Goal: Transaction & Acquisition: Obtain resource

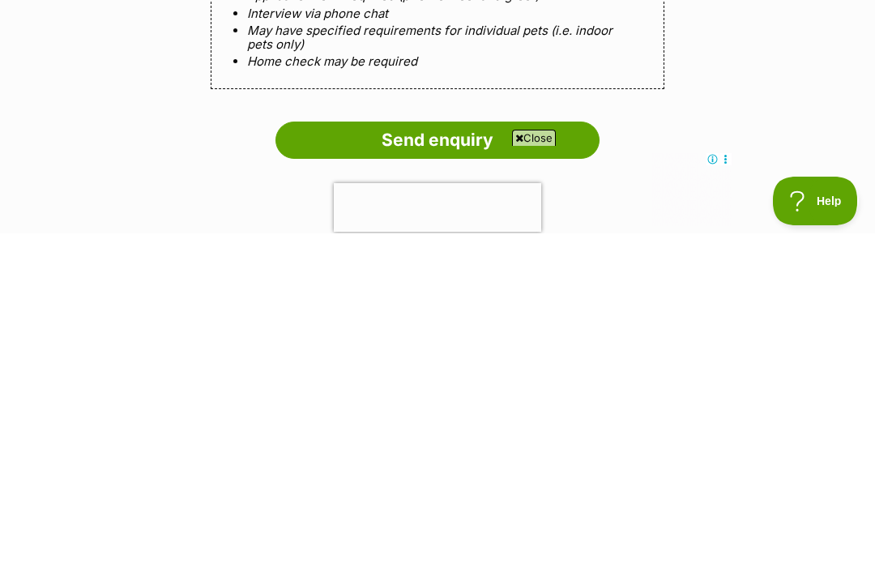
click at [579, 452] on input "Send enquiry" at bounding box center [438, 470] width 324 height 37
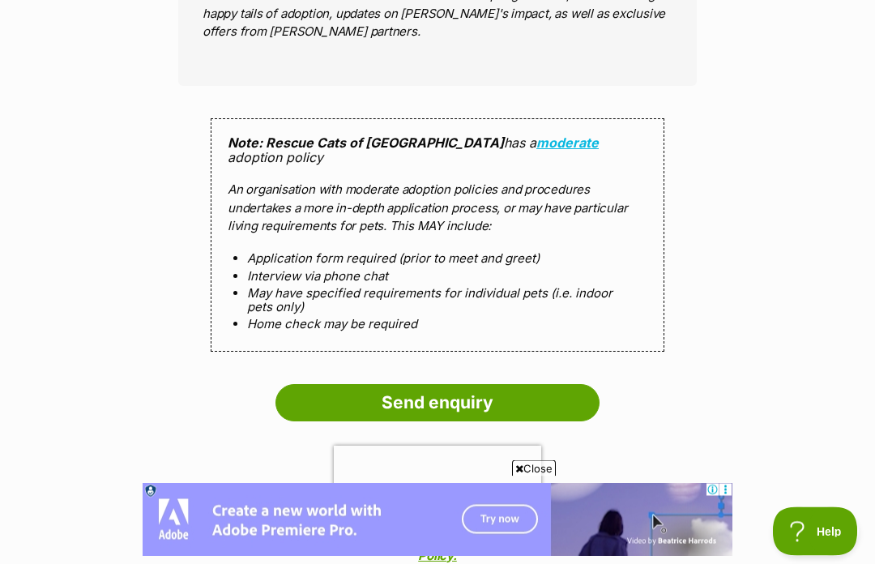
click at [514, 385] on input "Send enquiry" at bounding box center [438, 403] width 324 height 37
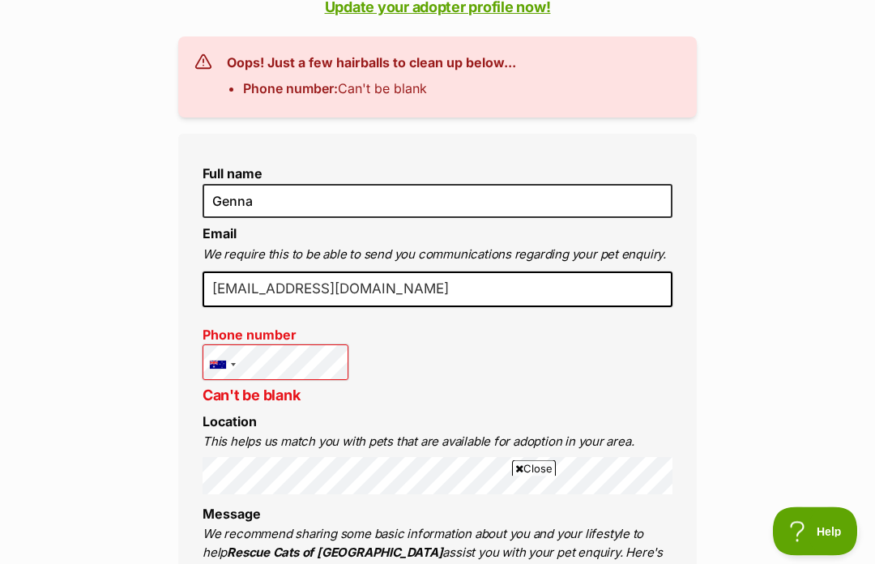
scroll to position [413, 0]
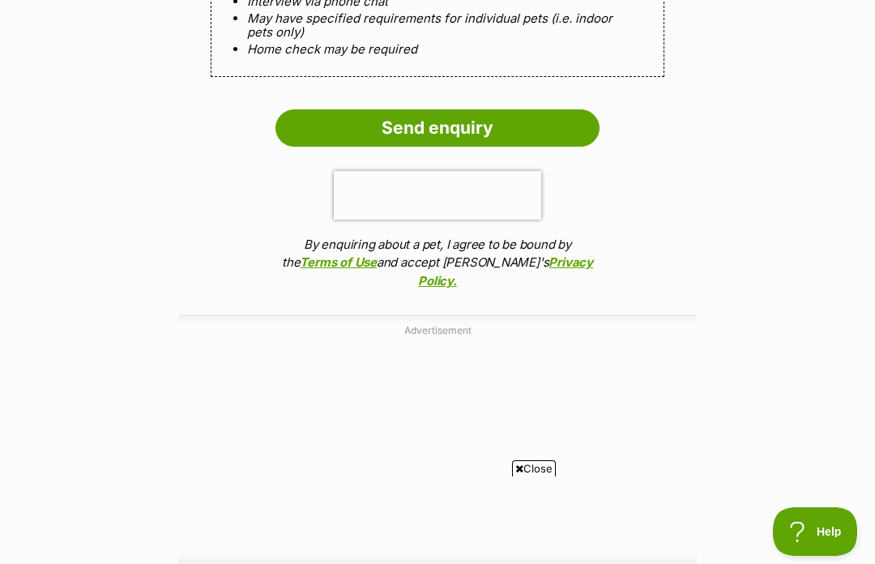
scroll to position [1830, 0]
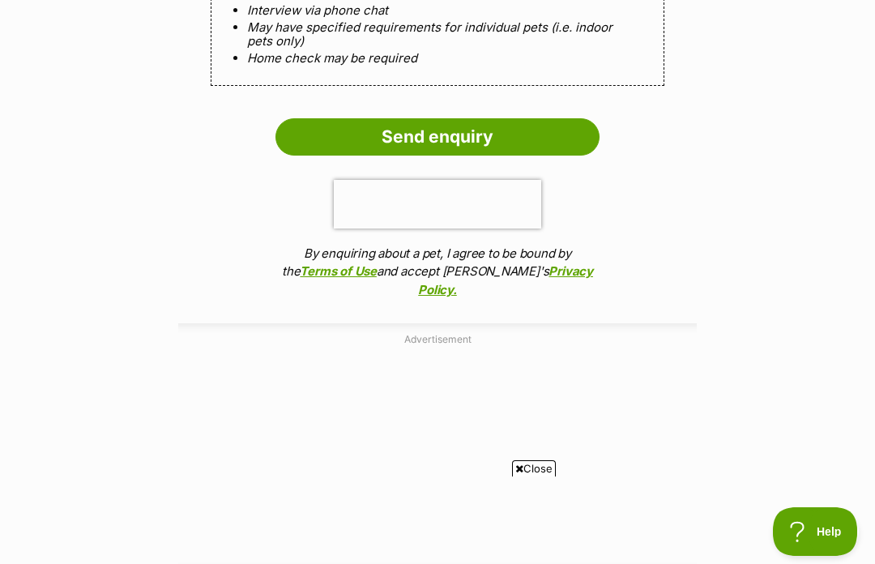
click at [558, 118] on input "Send enquiry" at bounding box center [438, 136] width 324 height 37
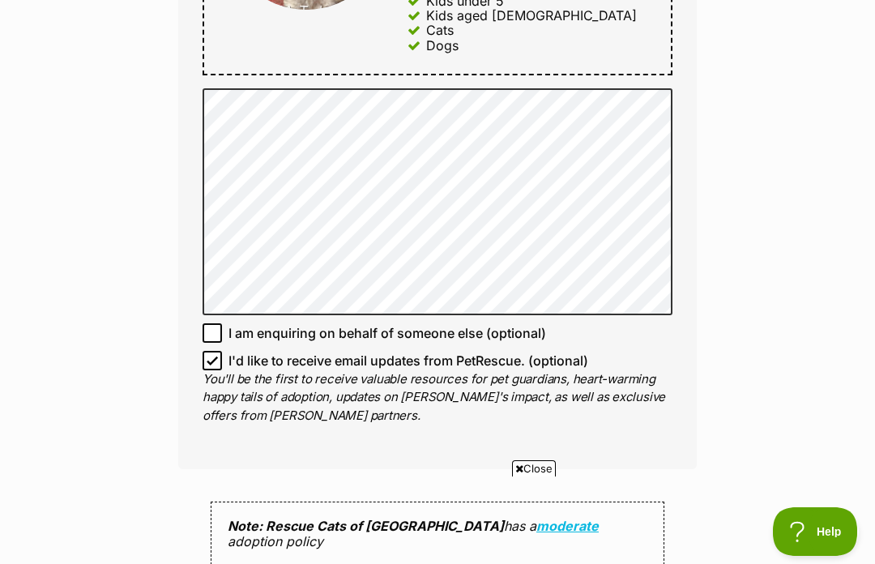
scroll to position [1153, 0]
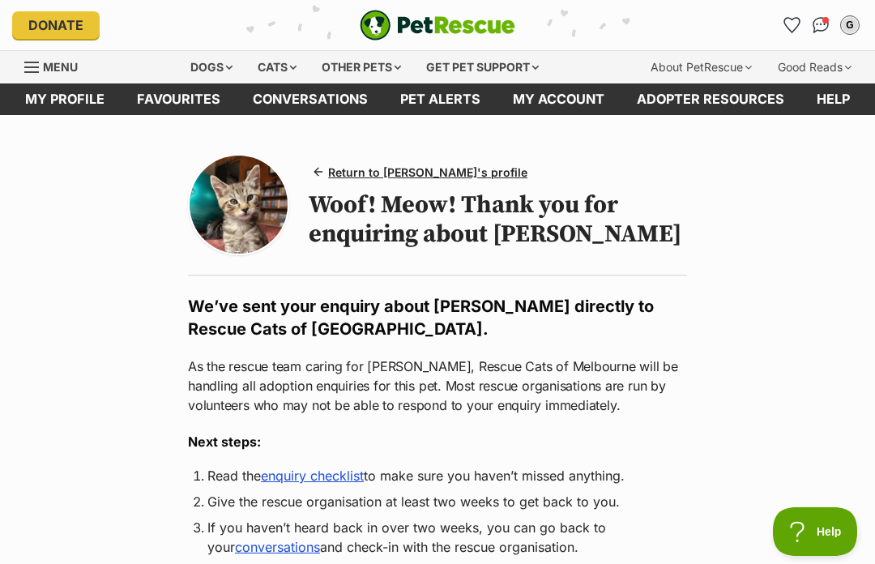
click at [481, 182] on link "Return to Tabby McTat's profile" at bounding box center [421, 172] width 225 height 24
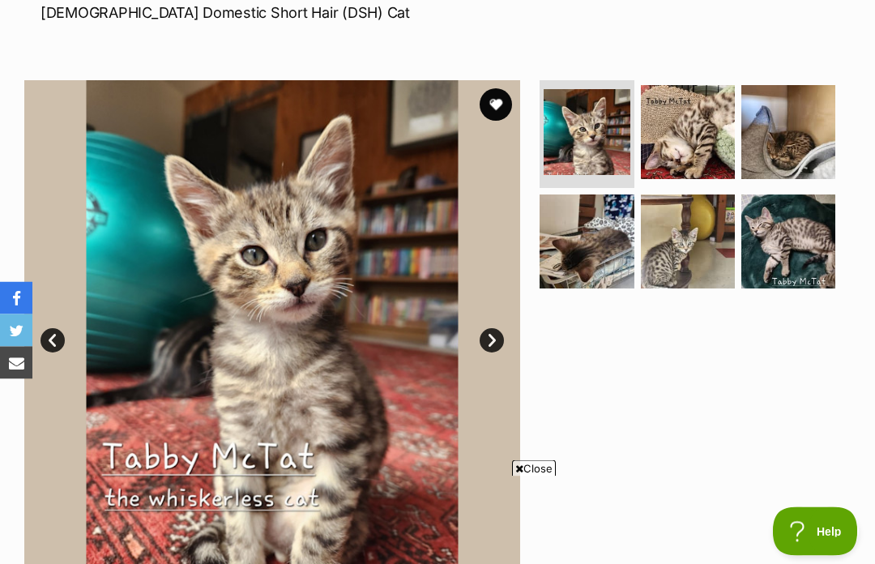
scroll to position [258, 0]
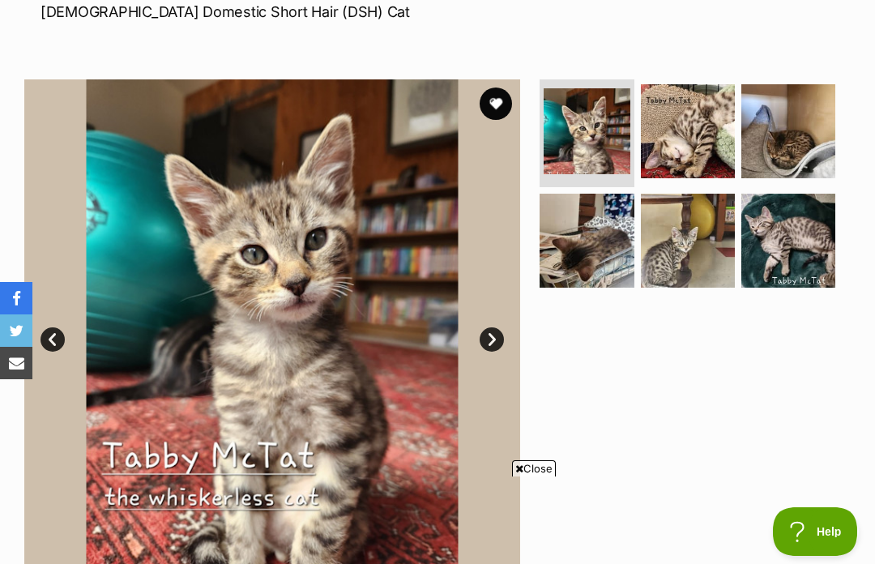
click at [707, 139] on img at bounding box center [688, 131] width 94 height 94
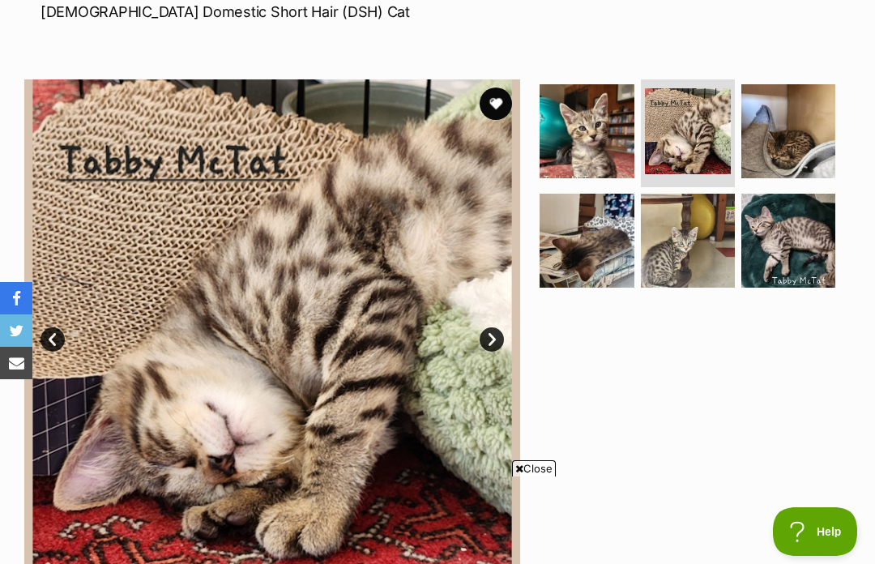
scroll to position [0, 0]
click at [682, 242] on img at bounding box center [688, 241] width 94 height 94
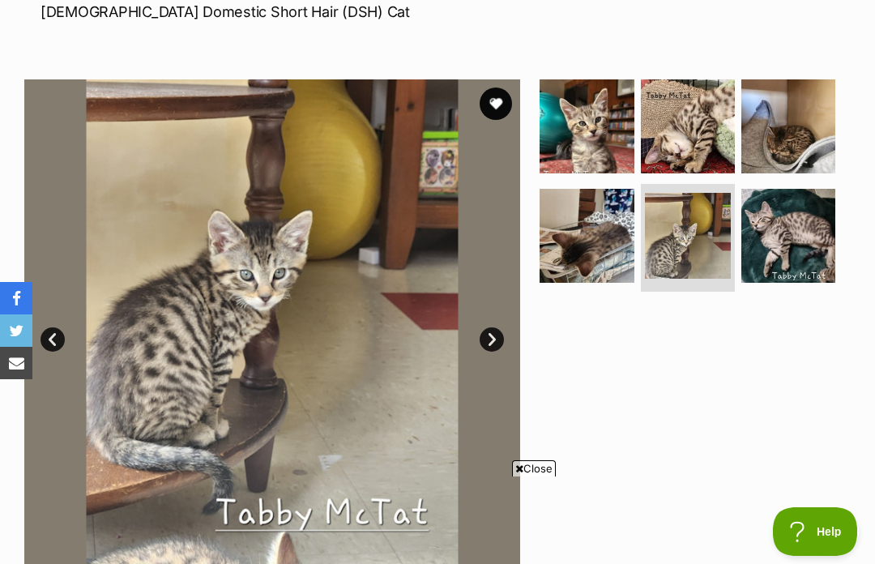
click at [489, 332] on link "Next" at bounding box center [492, 339] width 24 height 24
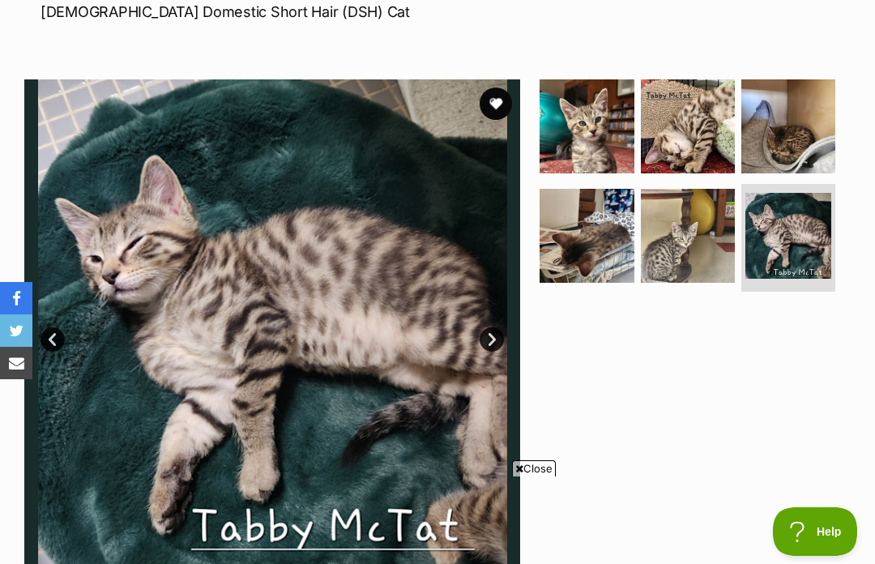
click at [490, 333] on link "Next" at bounding box center [492, 339] width 24 height 24
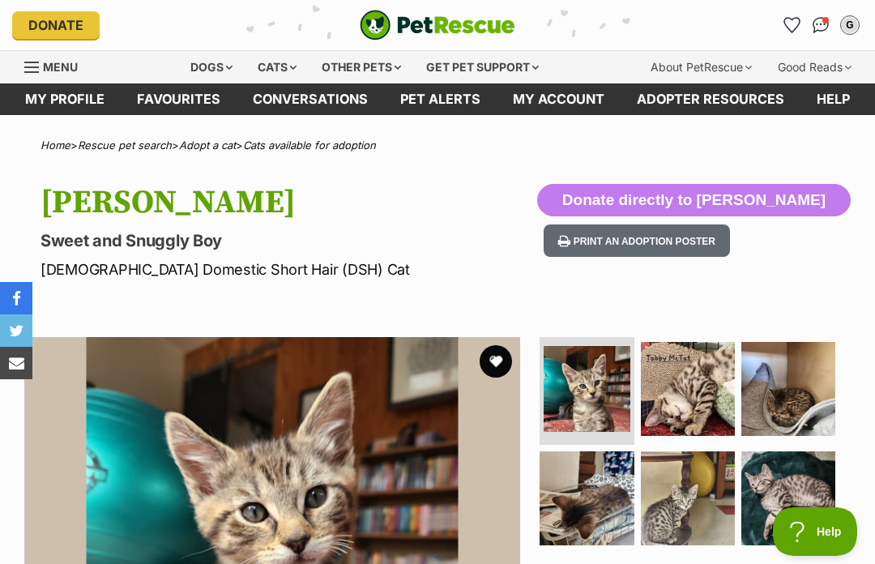
click at [49, 65] on span "Menu" at bounding box center [60, 67] width 35 height 14
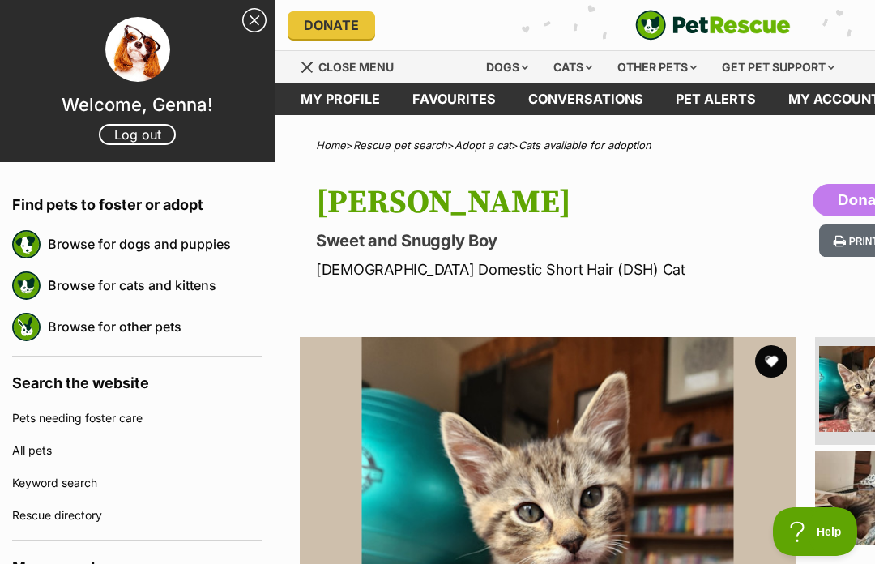
click at [265, 31] on link "Close Sidebar" at bounding box center [254, 20] width 24 height 24
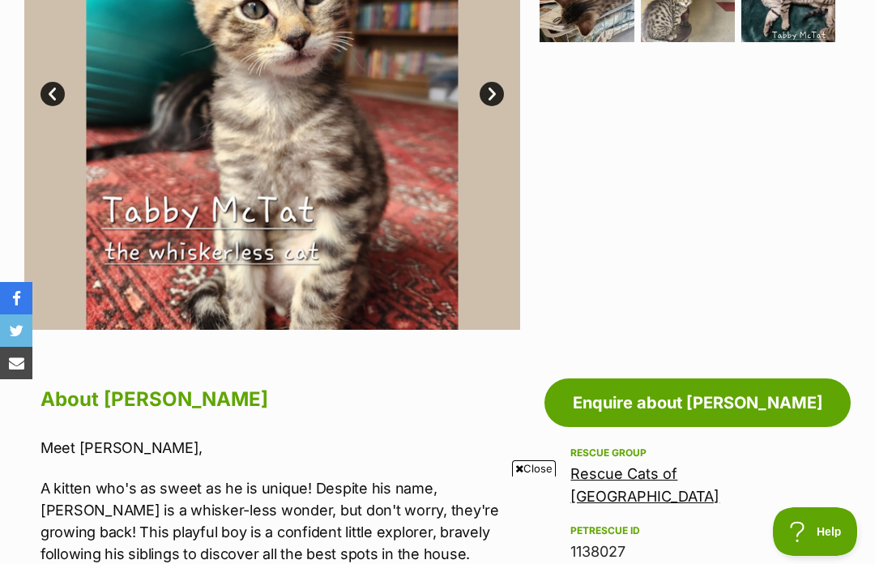
scroll to position [447, 0]
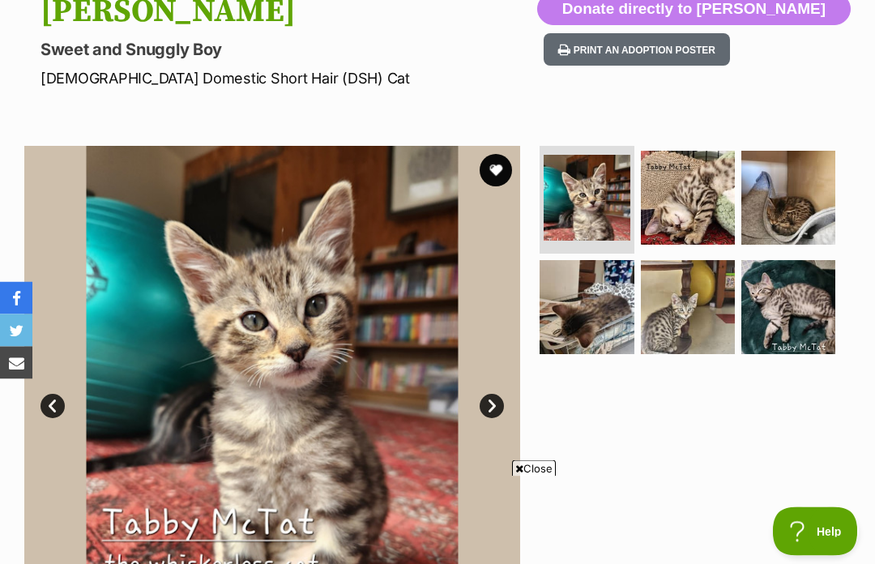
click at [494, 404] on link "Next" at bounding box center [492, 407] width 24 height 24
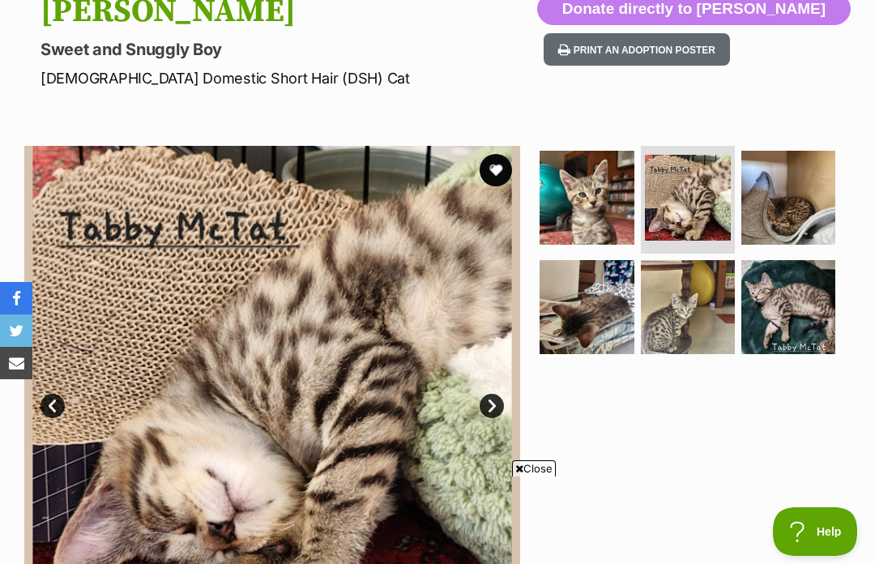
click at [493, 417] on link "Next" at bounding box center [492, 406] width 24 height 24
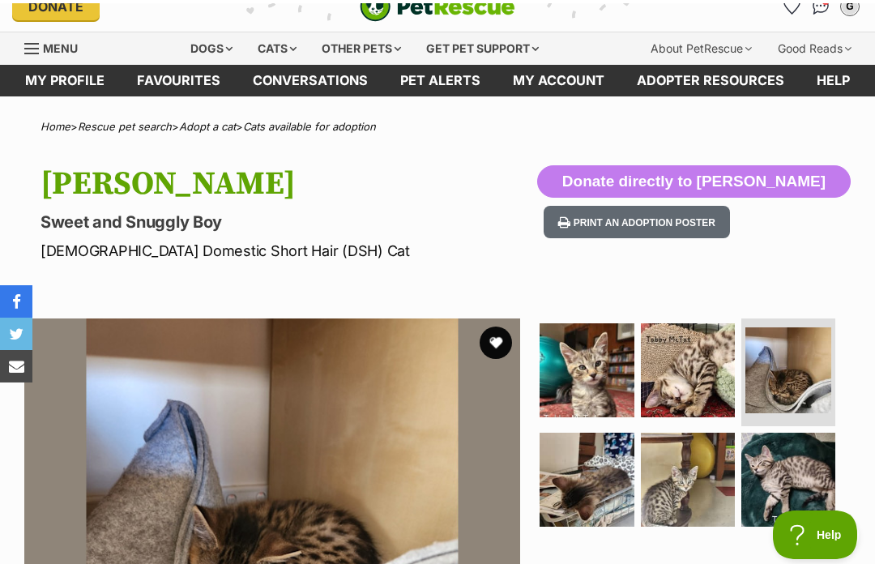
scroll to position [0, 0]
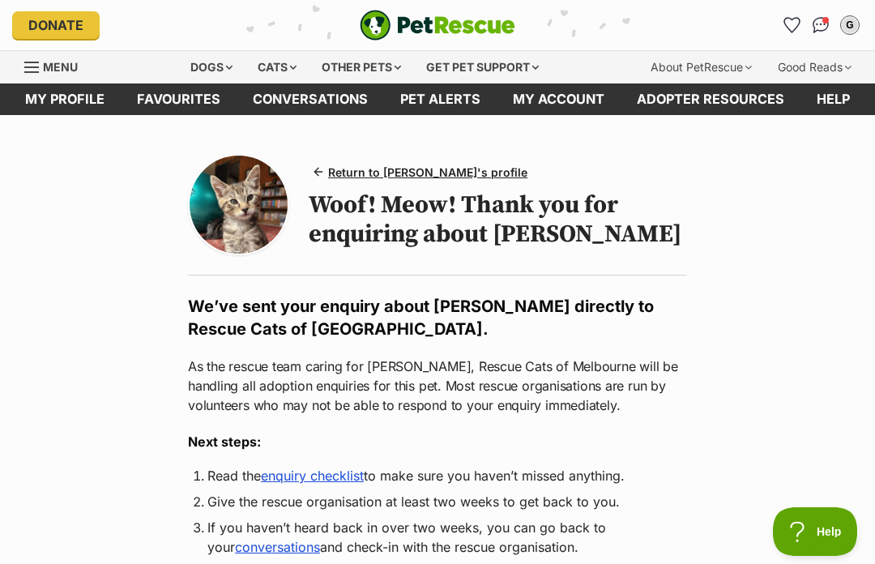
click at [270, 78] on div "Cats" at bounding box center [277, 67] width 62 height 32
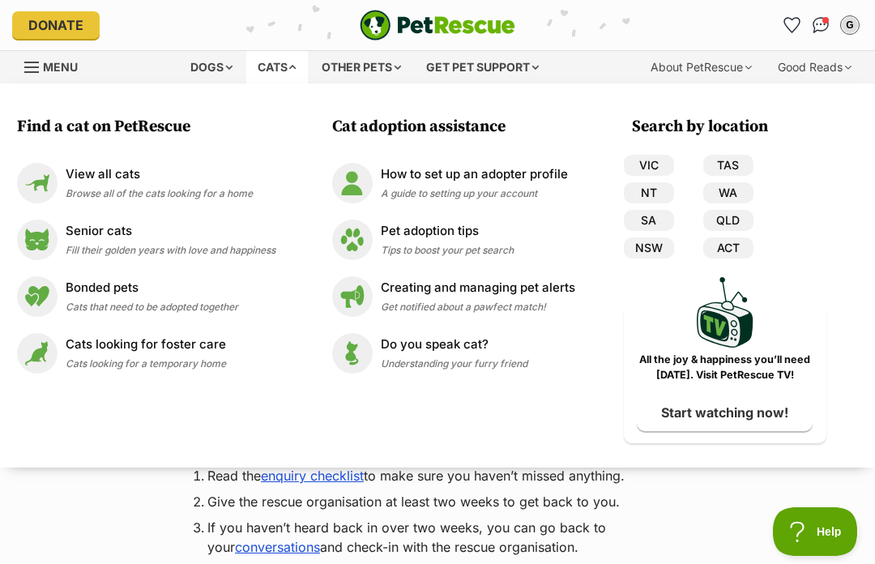
click at [32, 170] on img at bounding box center [37, 183] width 41 height 41
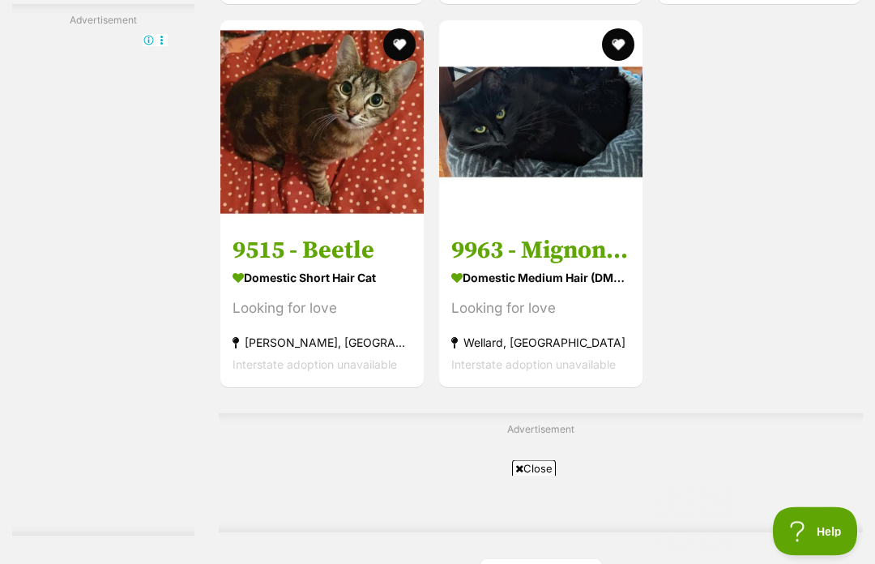
scroll to position [3137, 0]
click at [236, 224] on img at bounding box center [321, 121] width 203 height 203
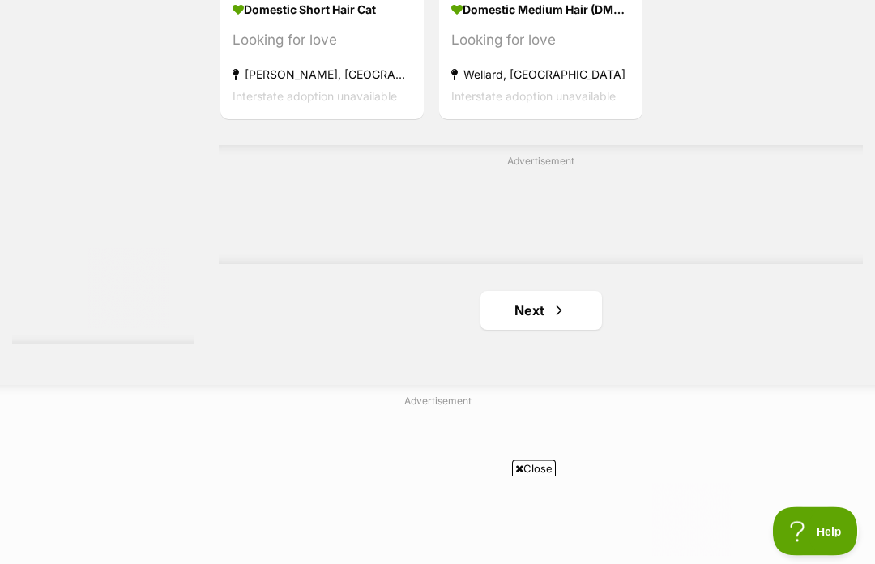
scroll to position [3405, 0]
click at [555, 330] on link "Next" at bounding box center [542, 310] width 122 height 39
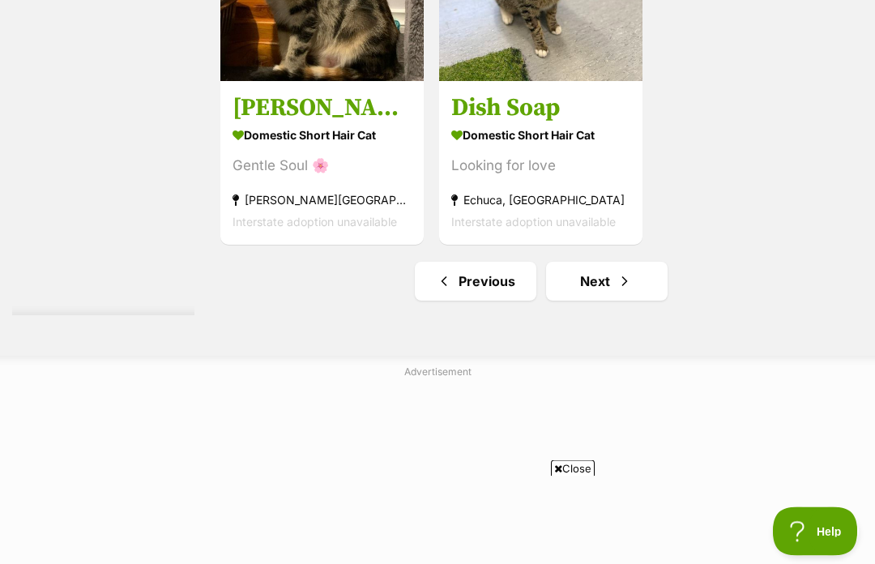
scroll to position [3434, 0]
click at [625, 301] on link "Next" at bounding box center [607, 281] width 122 height 39
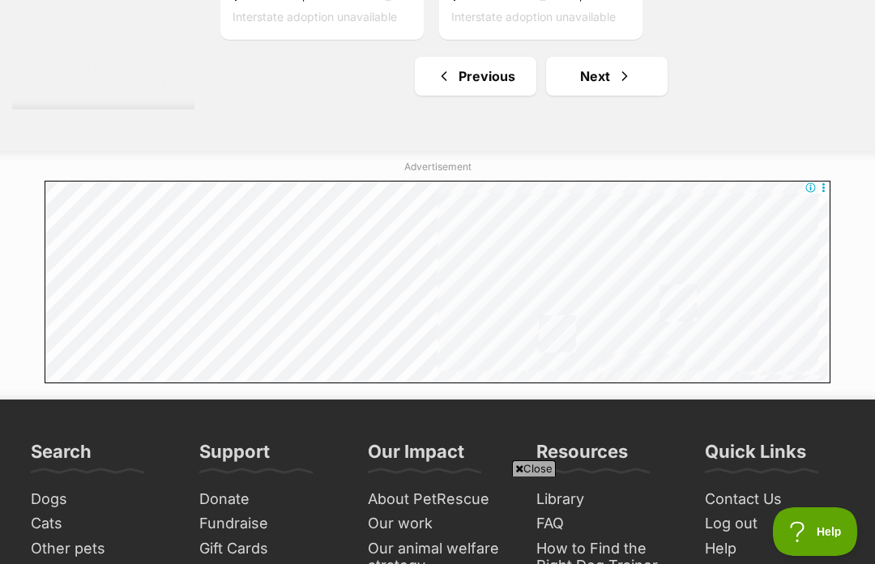
scroll to position [3810, 0]
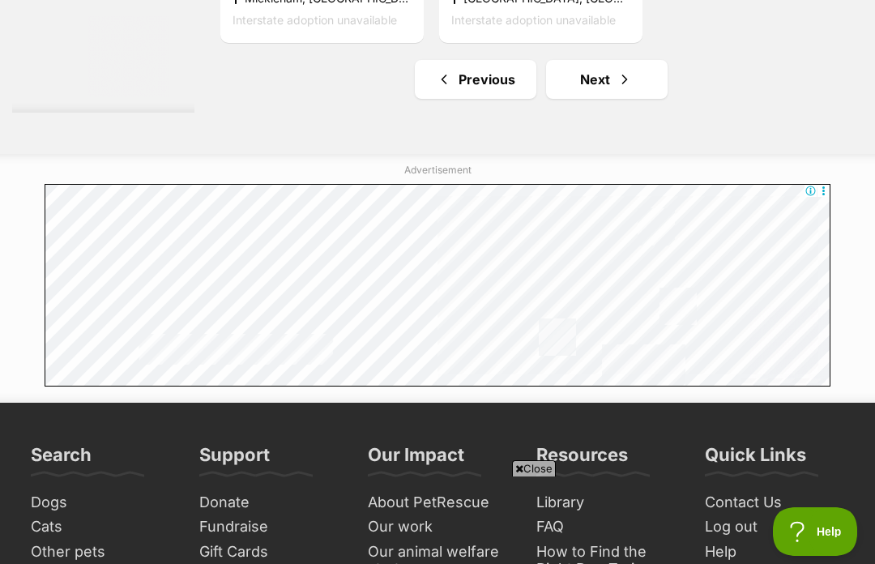
click at [617, 89] on span "Next page" at bounding box center [625, 79] width 16 height 19
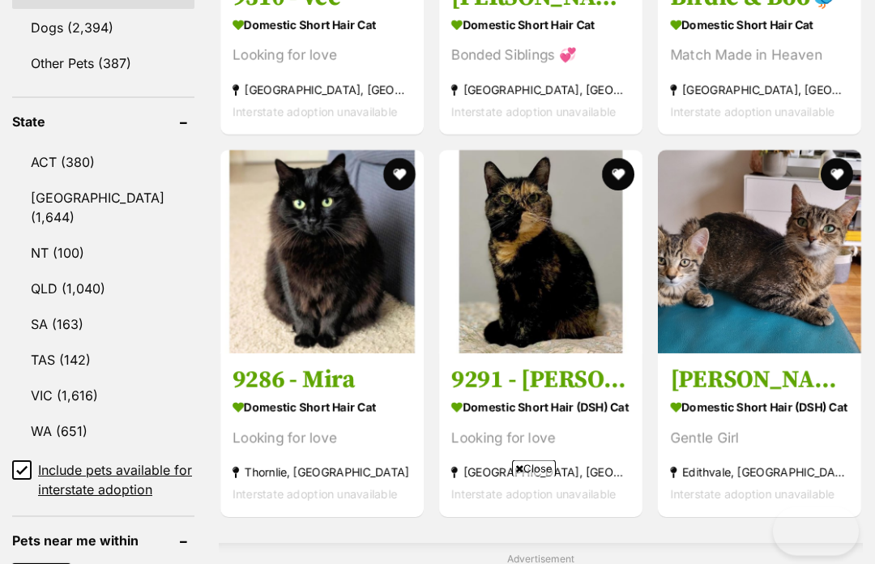
scroll to position [797, 0]
click at [583, 271] on img at bounding box center [540, 251] width 203 height 203
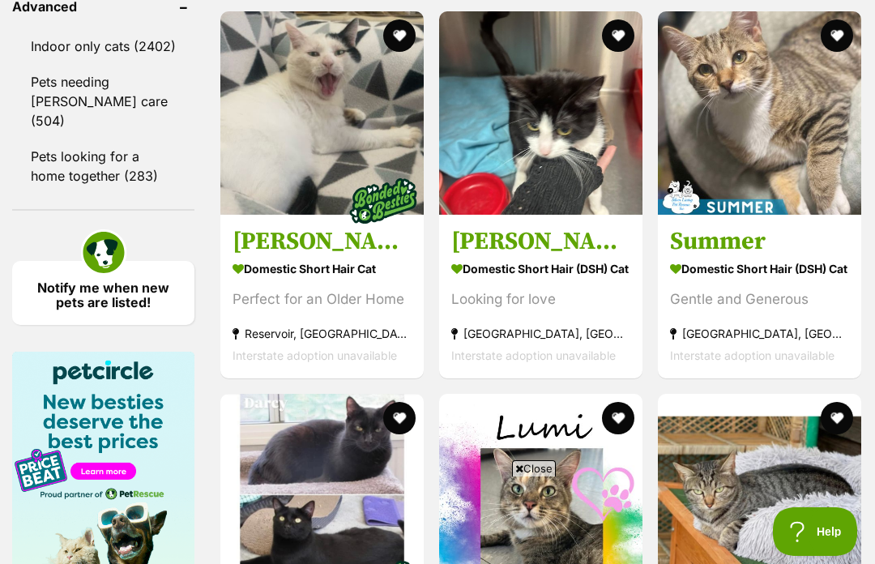
scroll to position [2394, 0]
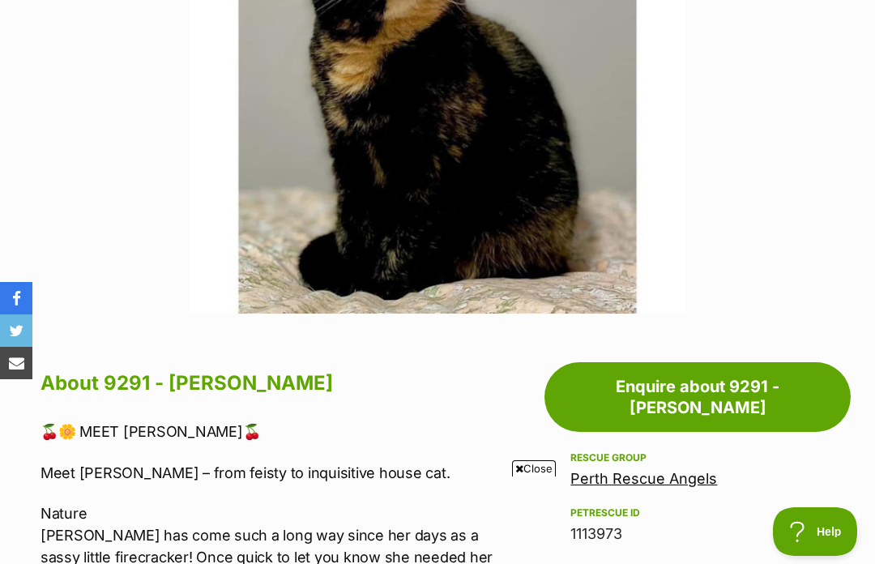
scroll to position [26, 0]
